Goal: Task Accomplishment & Management: Manage account settings

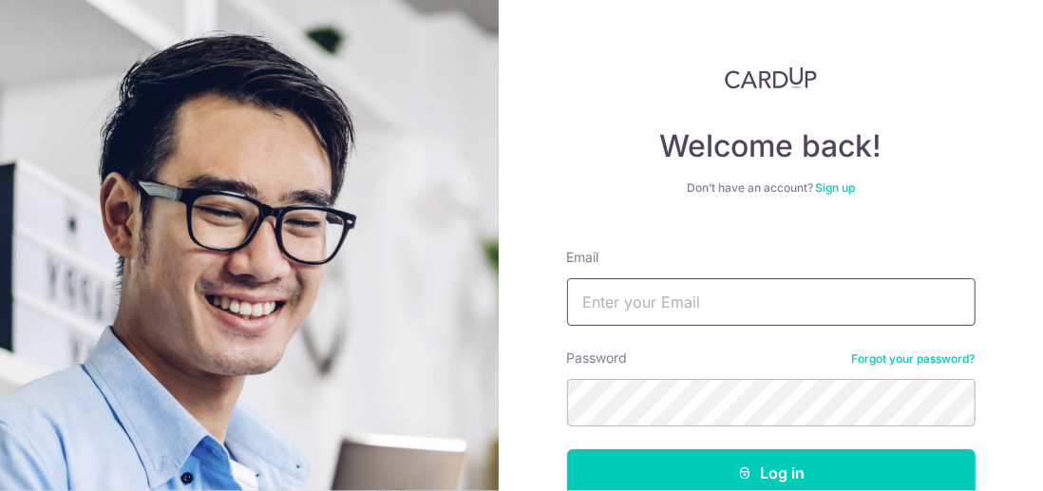
click at [599, 305] on input "Email" at bounding box center [771, 301] width 408 height 47
type input "[PERSON_NAME][EMAIL_ADDRESS][DOMAIN_NAME]"
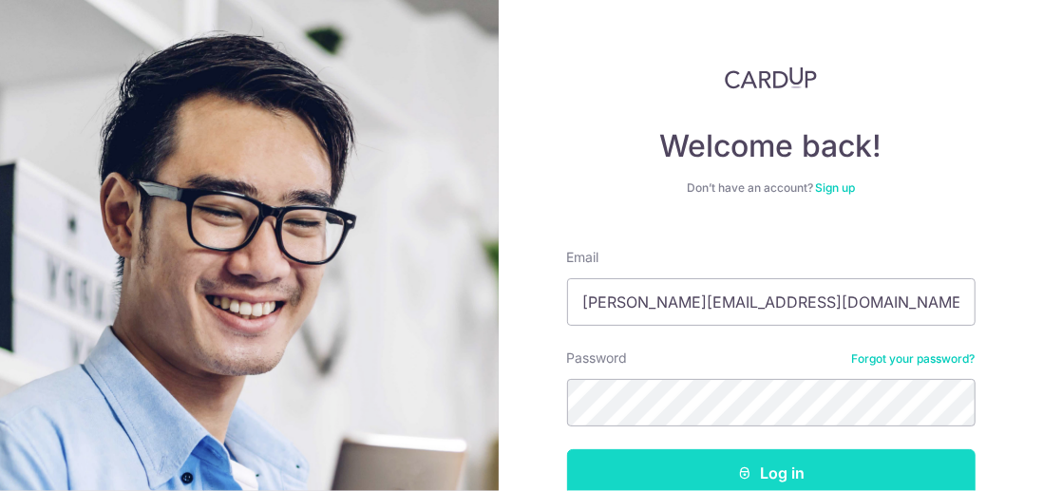
click at [788, 475] on button "Log in" at bounding box center [771, 472] width 408 height 47
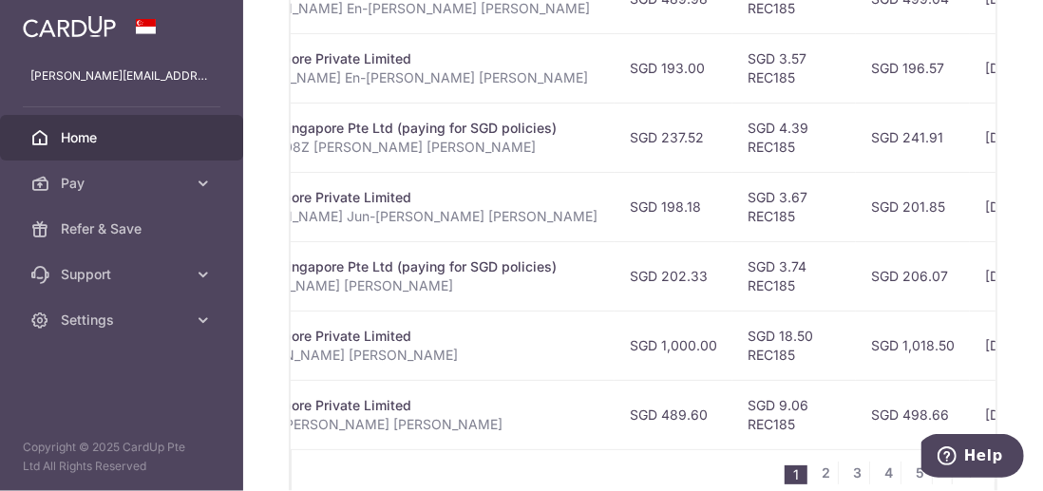
scroll to position [1065, 0]
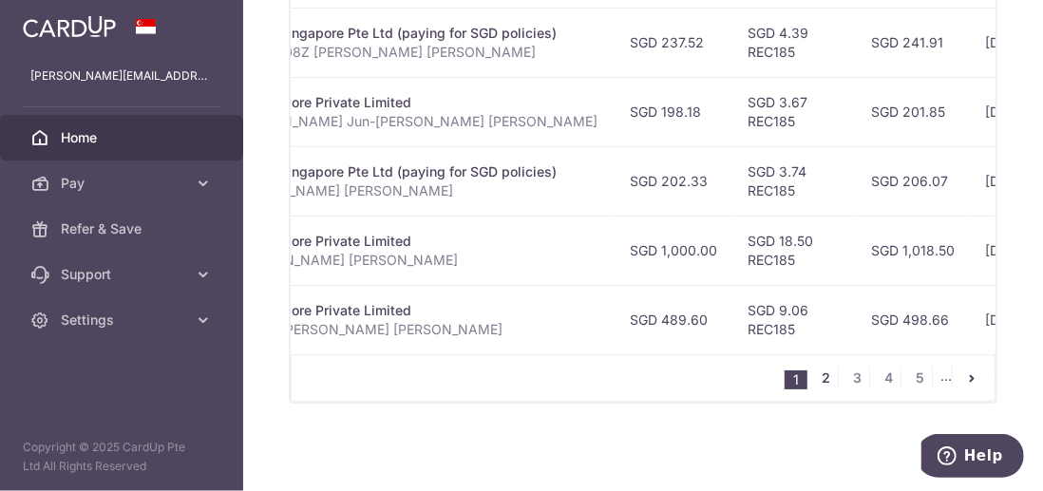
click at [822, 381] on link "2" at bounding box center [826, 378] width 23 height 23
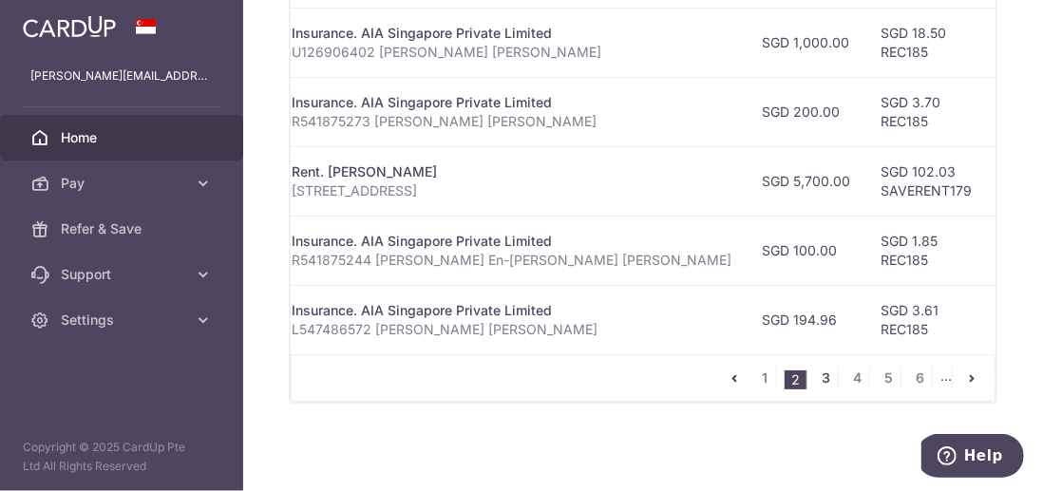
click at [823, 378] on link "3" at bounding box center [826, 378] width 23 height 23
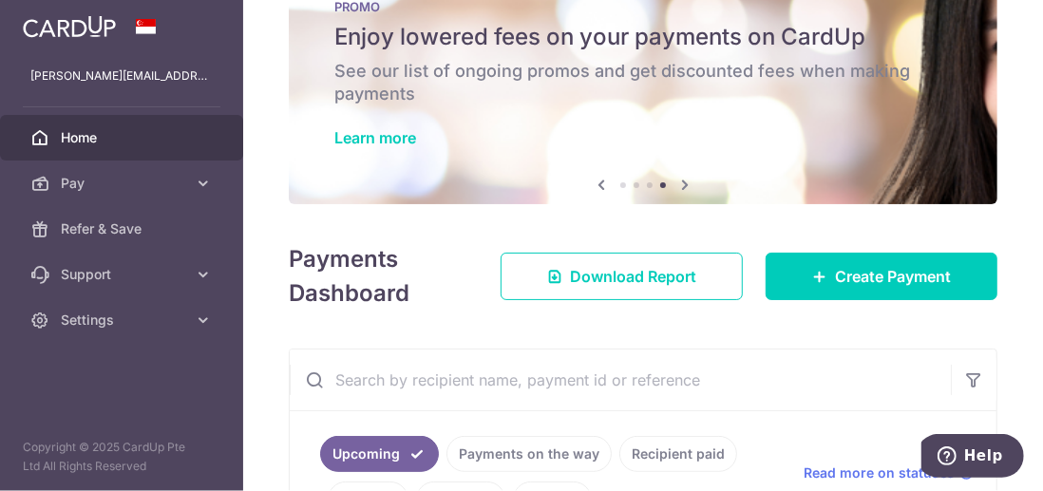
scroll to position [0, 0]
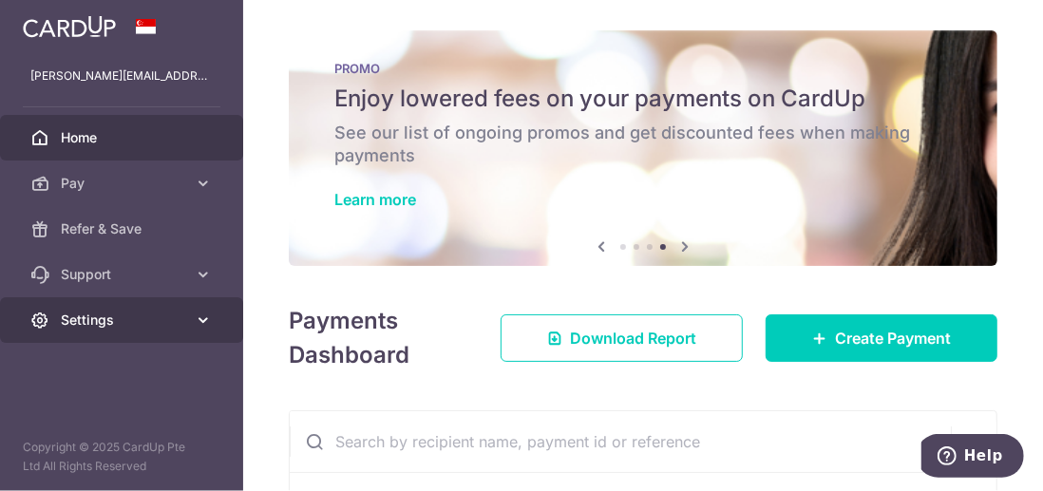
click at [205, 322] on icon at bounding box center [203, 320] width 19 height 19
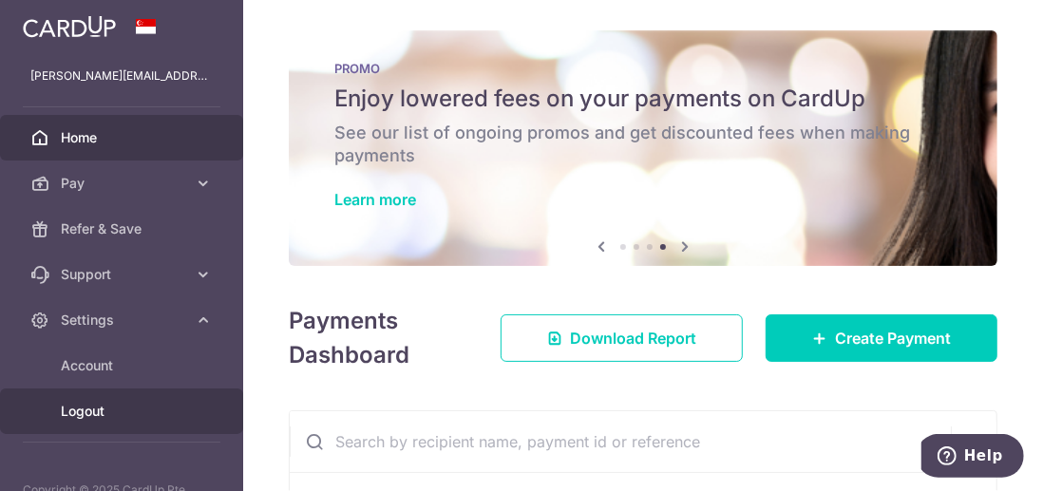
click at [100, 409] on span "Logout" at bounding box center [123, 411] width 125 height 19
